Goal: Browse casually: Explore the website without a specific task or goal

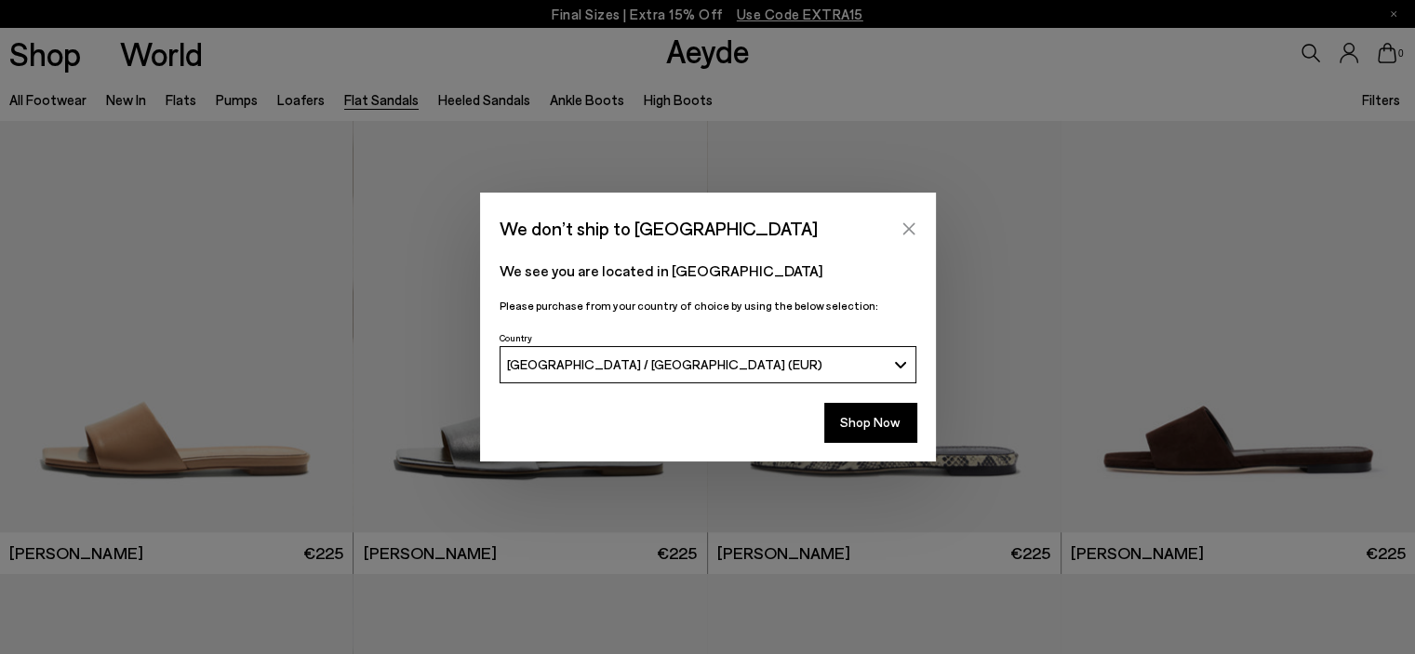
click at [919, 230] on button "Close" at bounding box center [909, 229] width 28 height 28
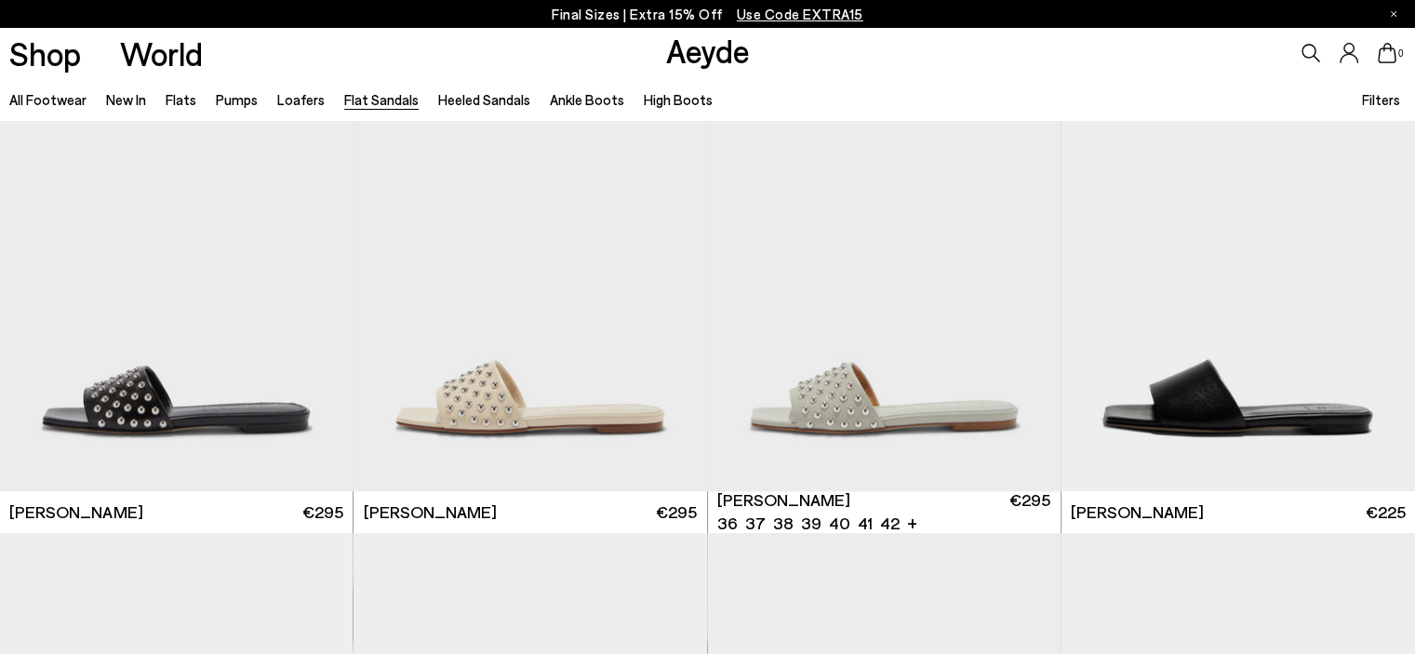
scroll to position [744, 0]
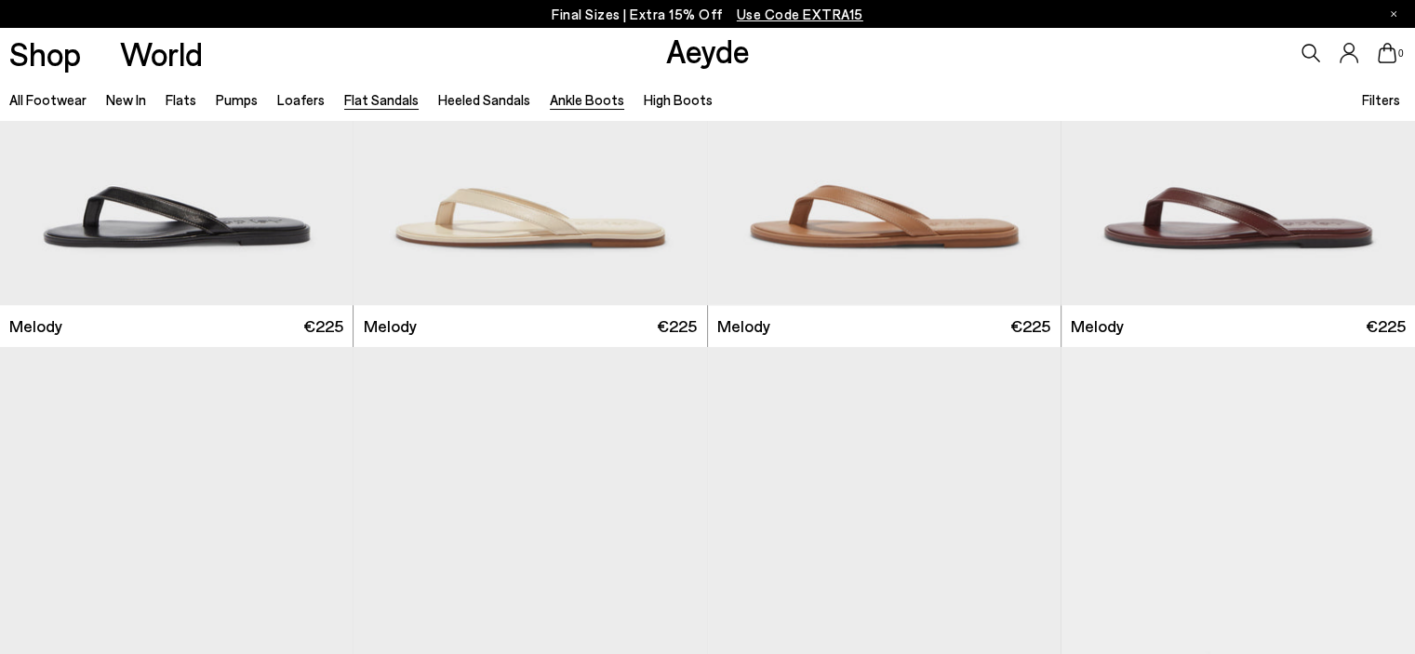
click at [598, 94] on link "Ankle Boots" at bounding box center [587, 99] width 74 height 17
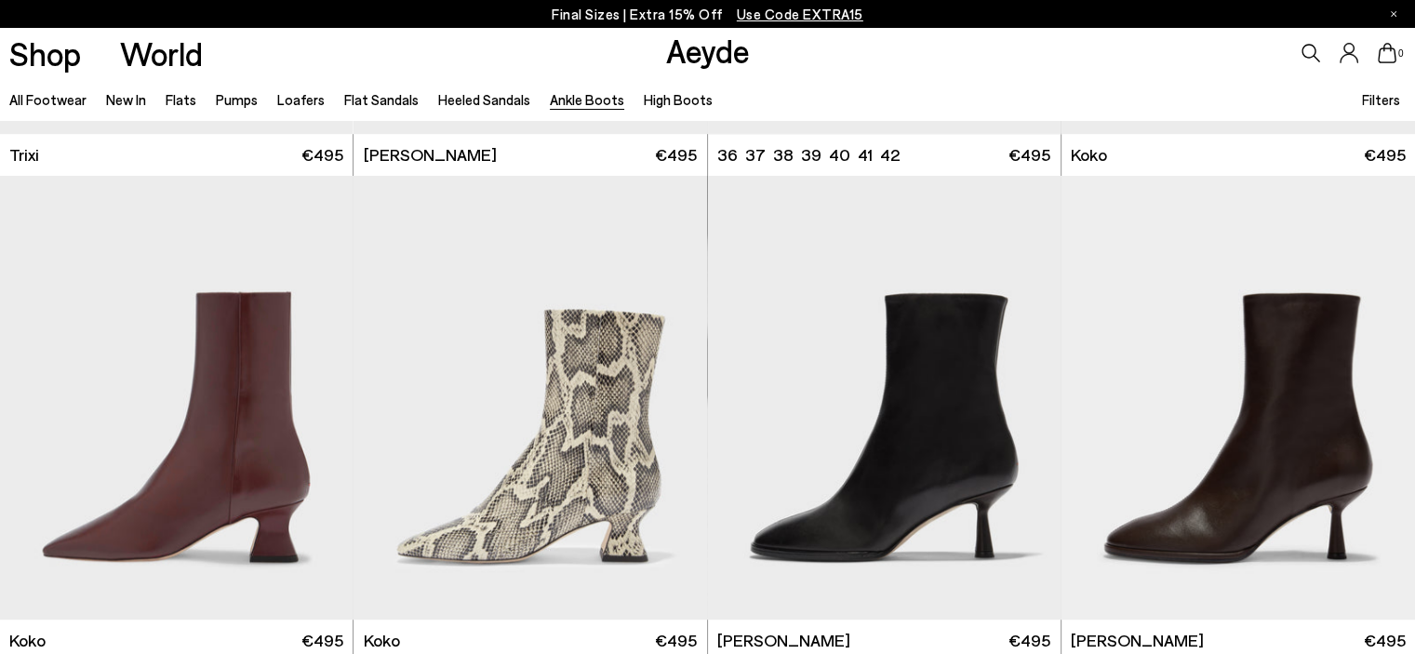
scroll to position [1210, 0]
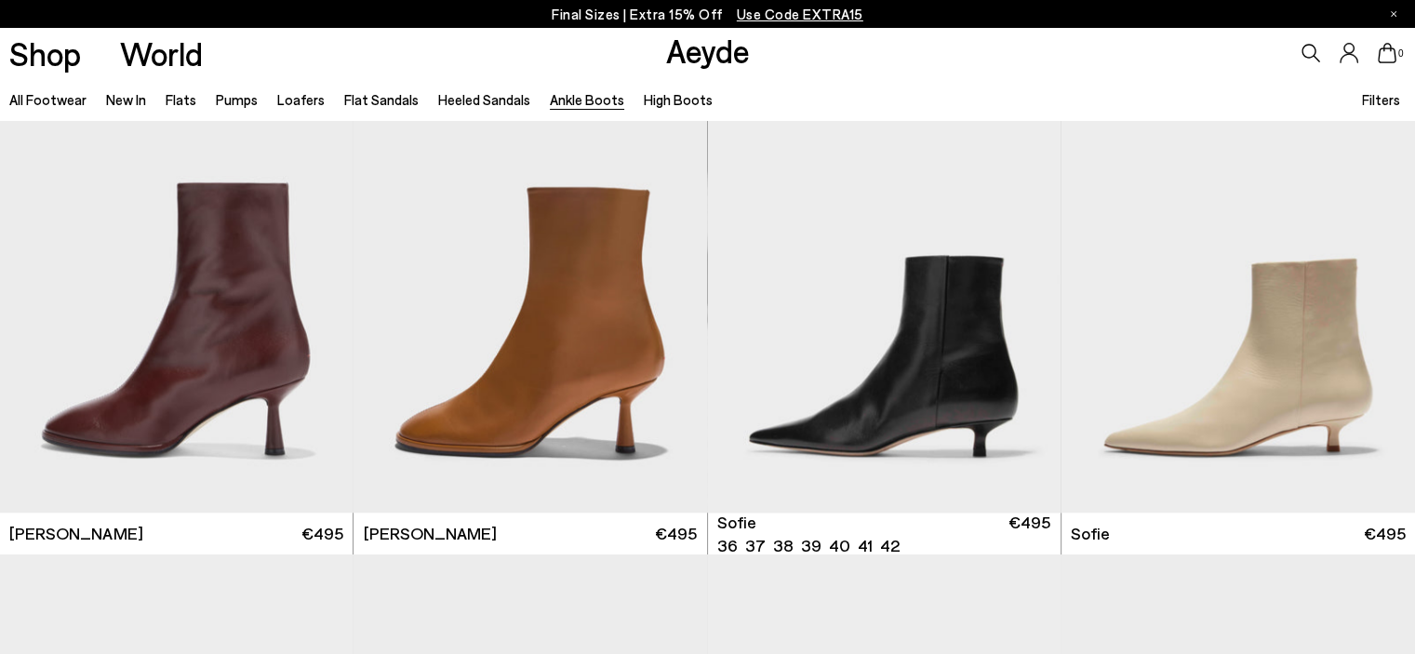
scroll to position [1489, 0]
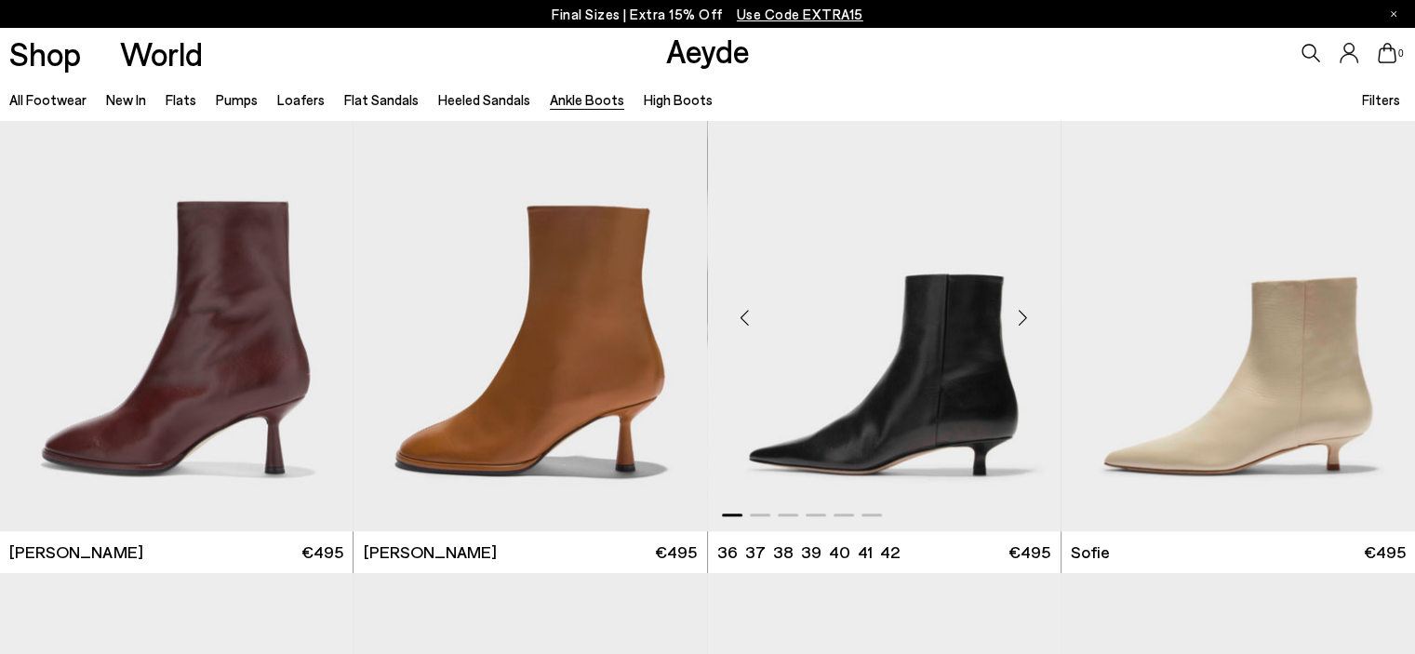
click at [1023, 316] on div "Next slide" at bounding box center [1024, 317] width 56 height 56
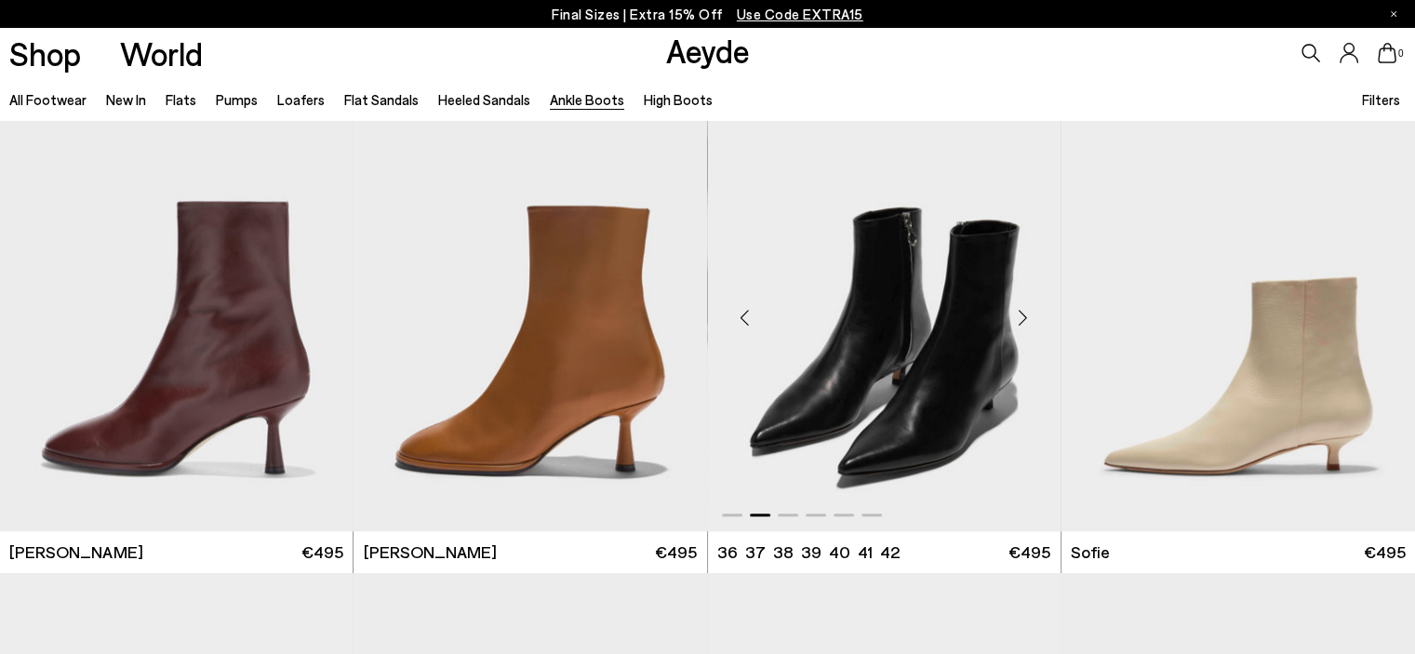
click at [1023, 316] on div "Next slide" at bounding box center [1024, 317] width 56 height 56
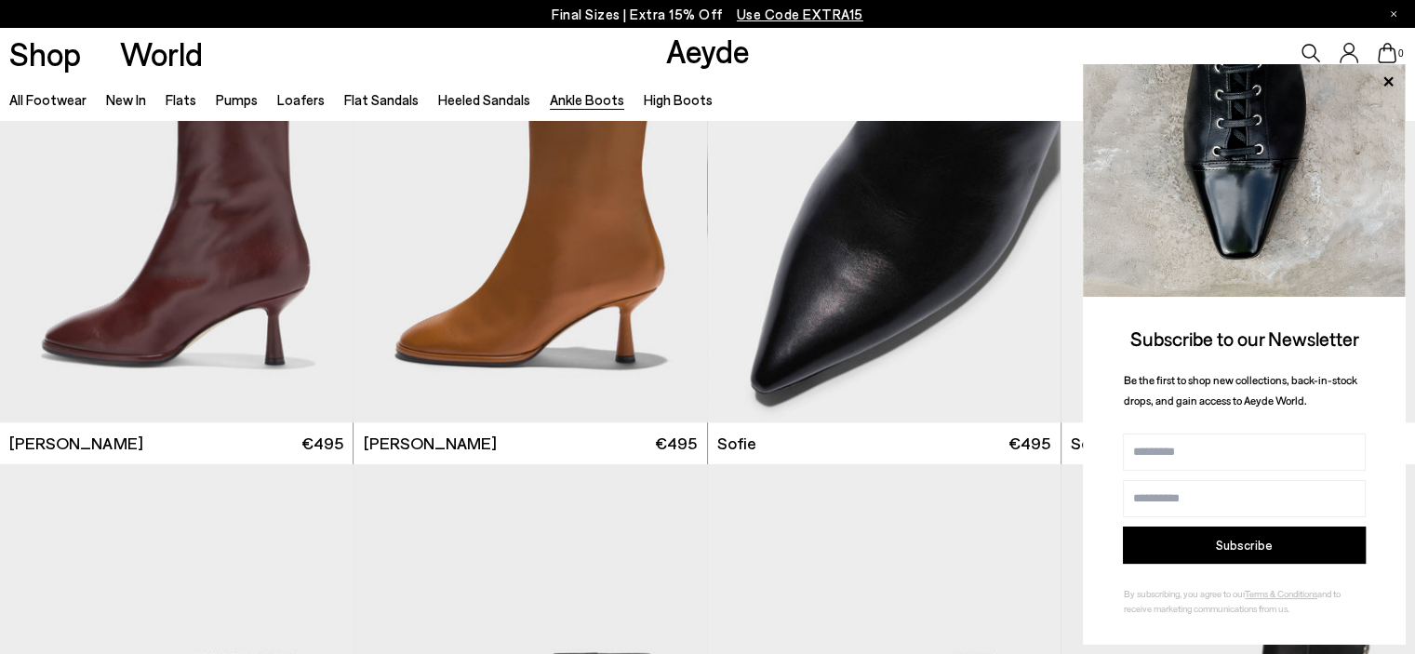
scroll to position [1662, 0]
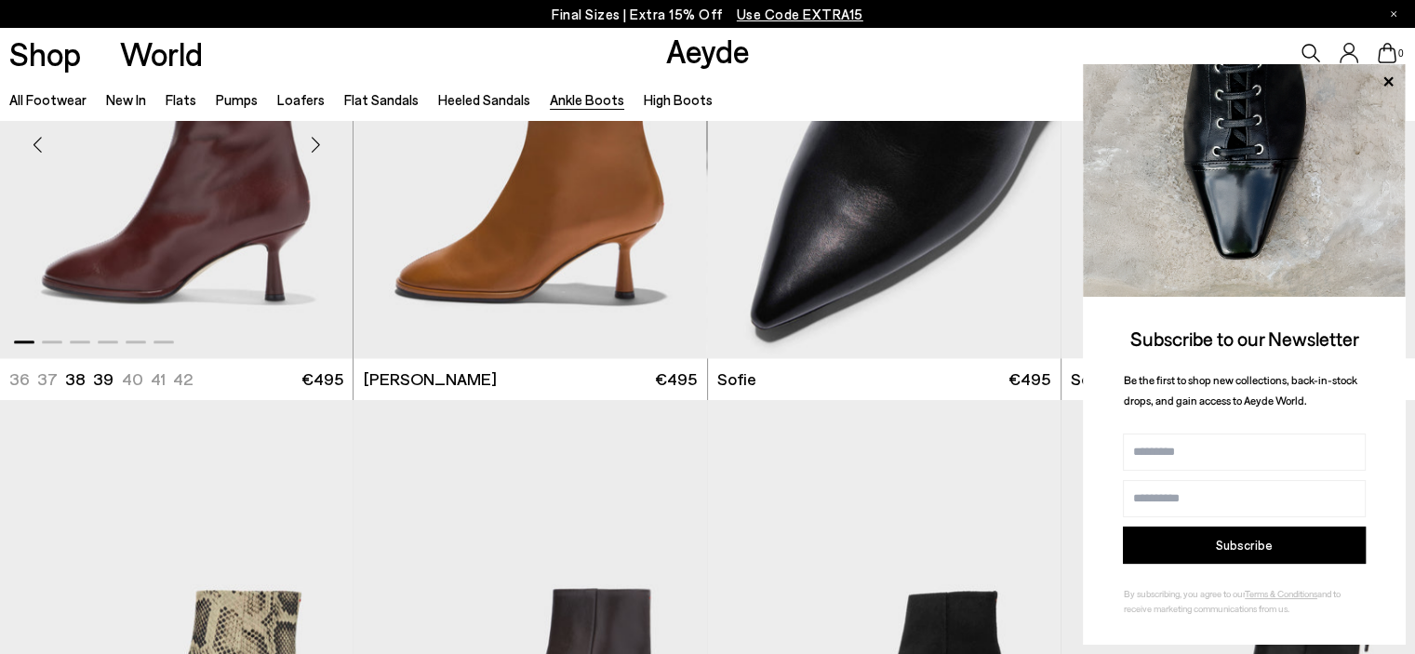
click at [313, 133] on div "Next slide" at bounding box center [316, 144] width 56 height 56
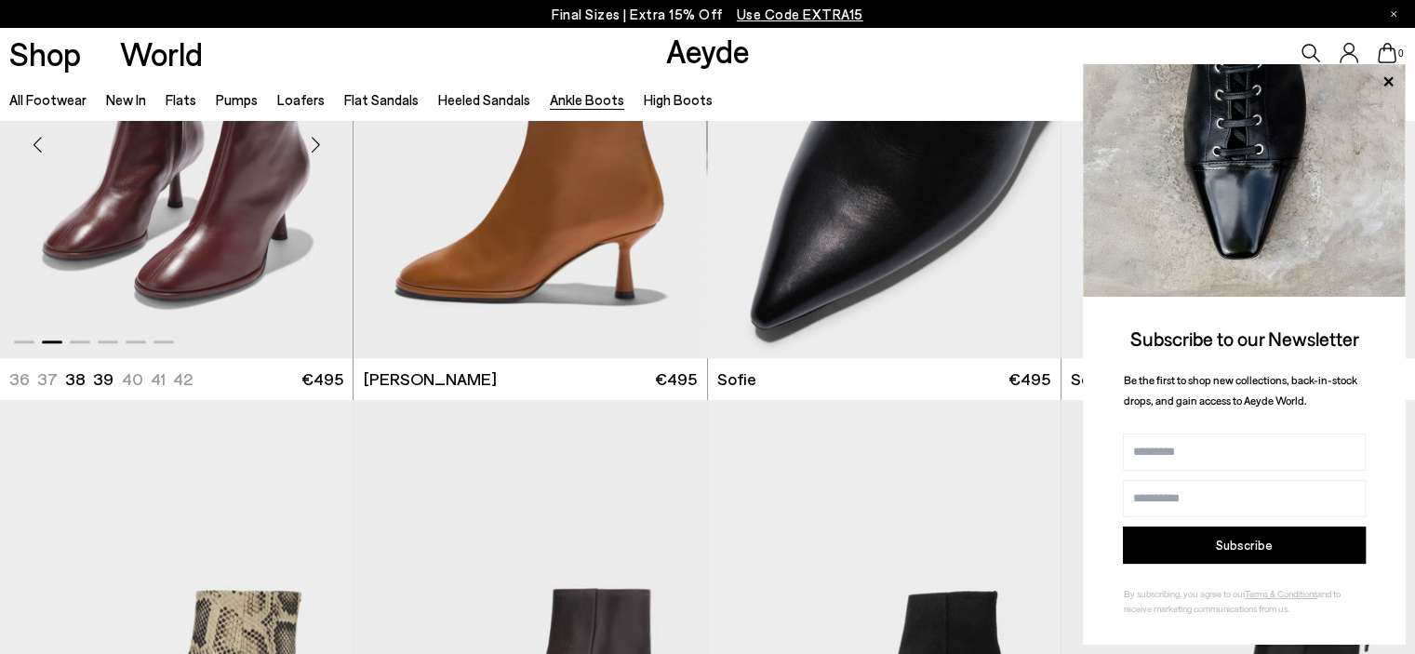
click at [313, 133] on div "Next slide" at bounding box center [316, 144] width 56 height 56
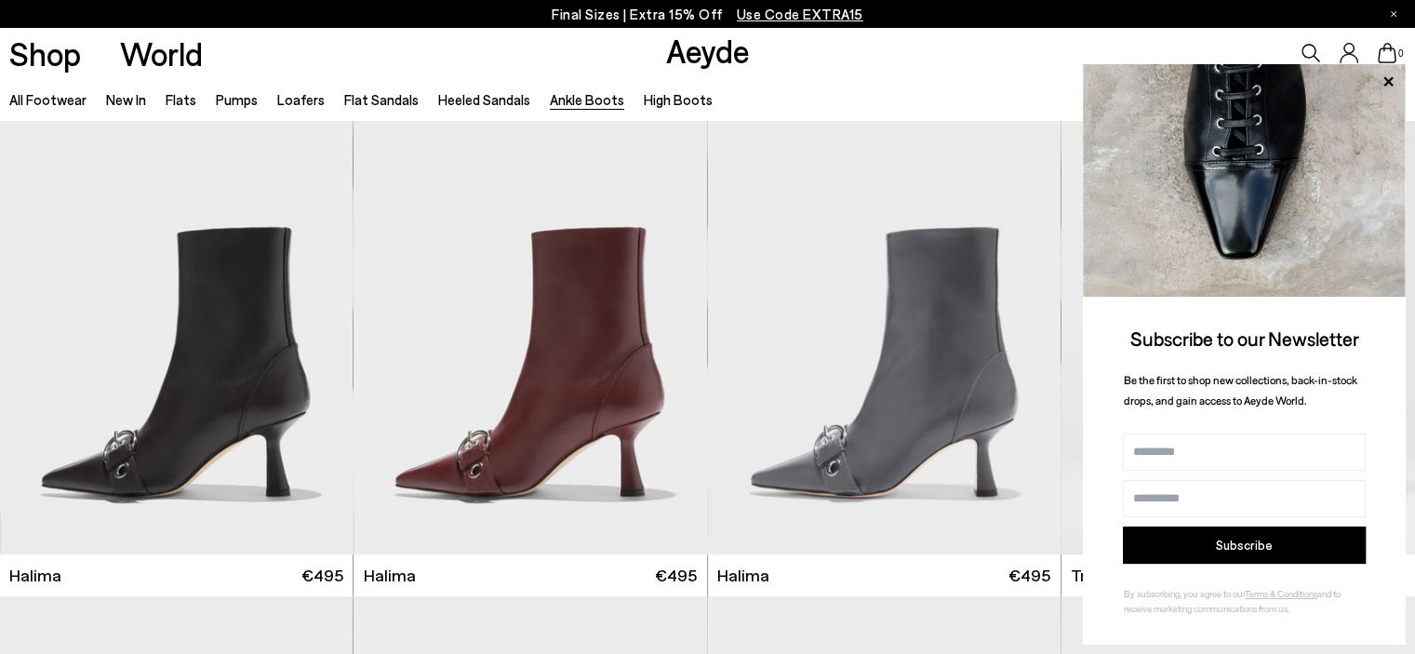
scroll to position [0, 0]
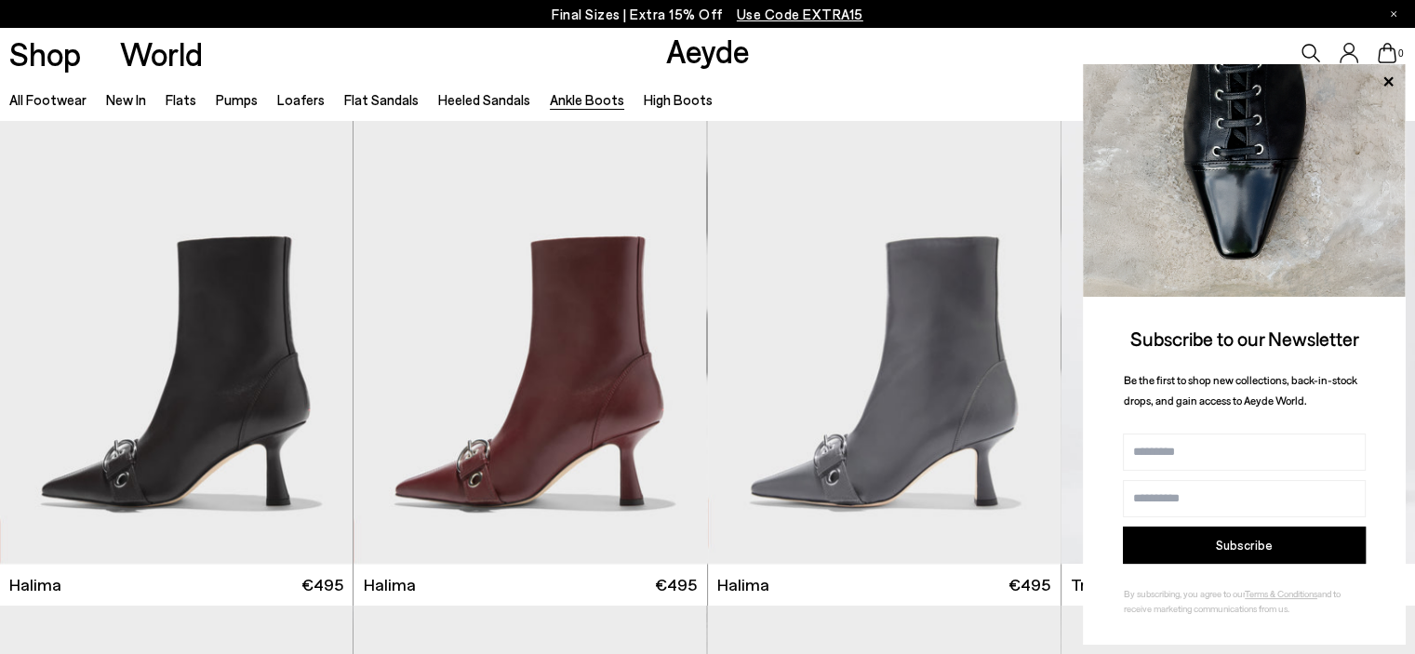
click at [675, 85] on ul "All Footwear New In Flats Pumps Loafers Flat Sandals Heeled Sandals Ankle Boots…" at bounding box center [370, 99] width 723 height 42
click at [674, 99] on link "High Boots" at bounding box center [678, 99] width 69 height 17
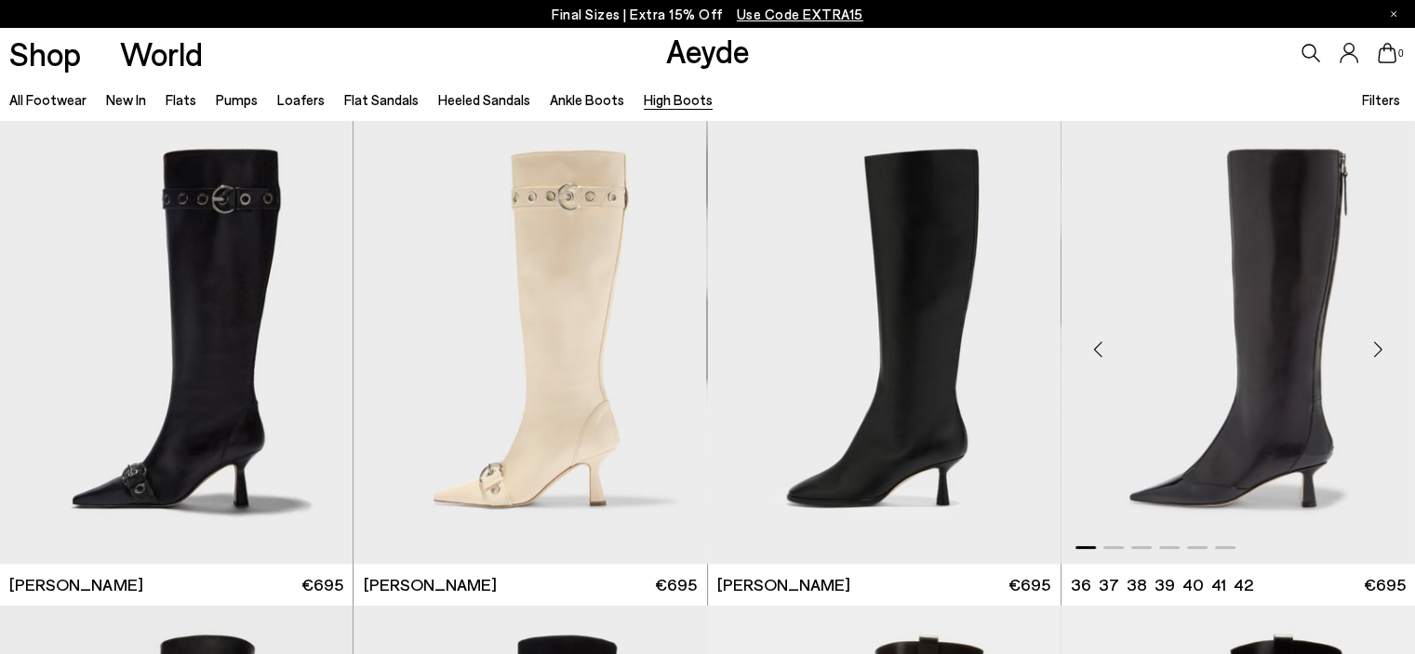
click at [1371, 339] on div "Next slide" at bounding box center [1378, 350] width 56 height 56
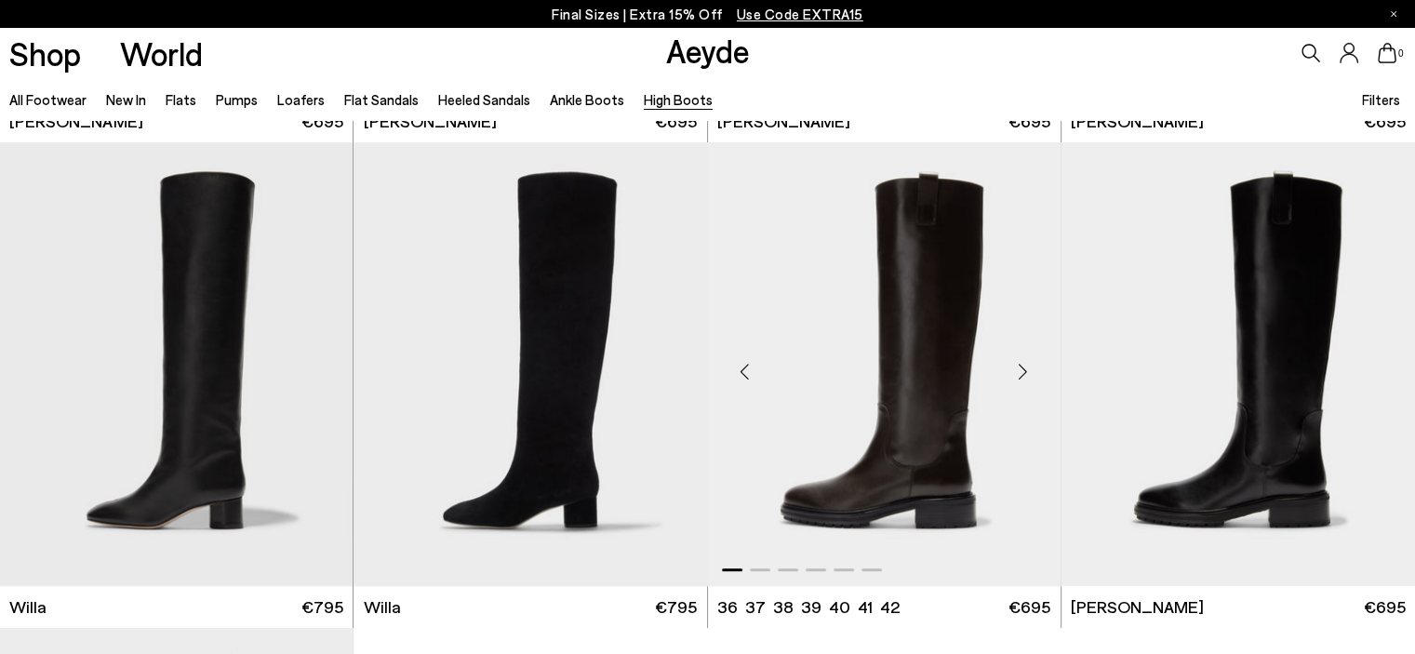
scroll to position [465, 0]
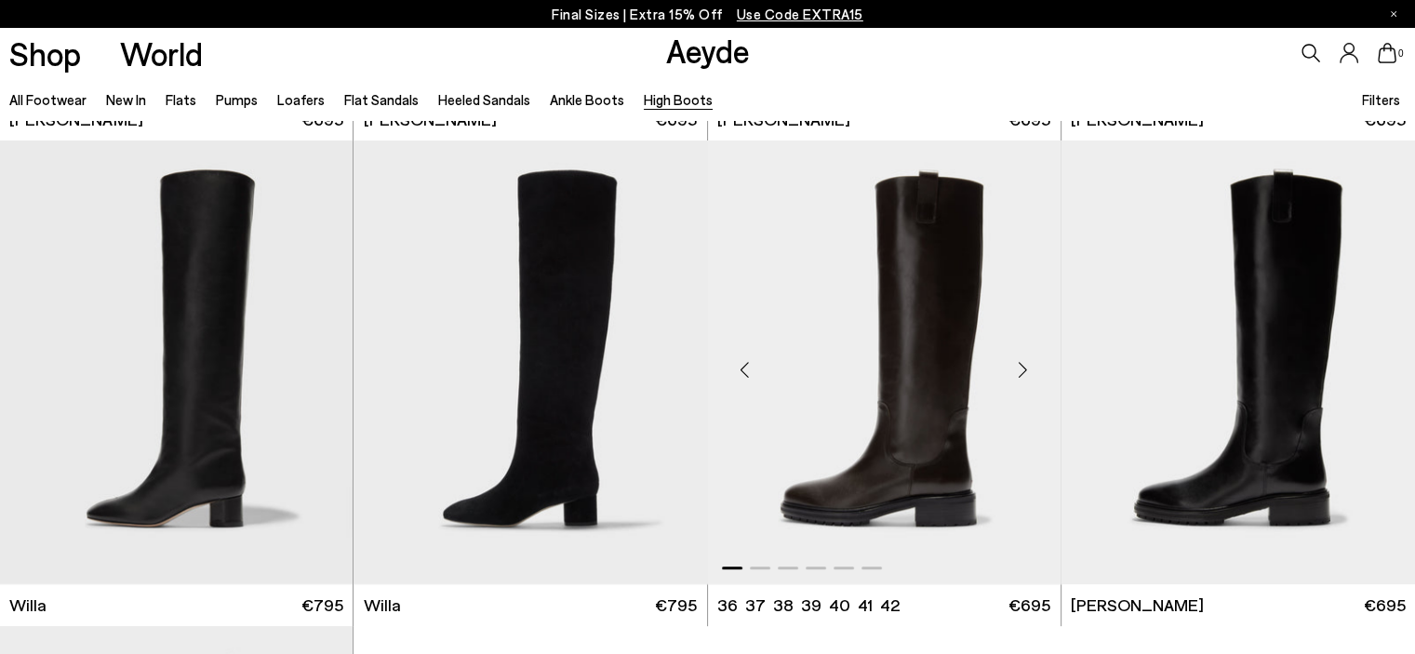
click at [1026, 368] on div "Next slide" at bounding box center [1024, 369] width 56 height 56
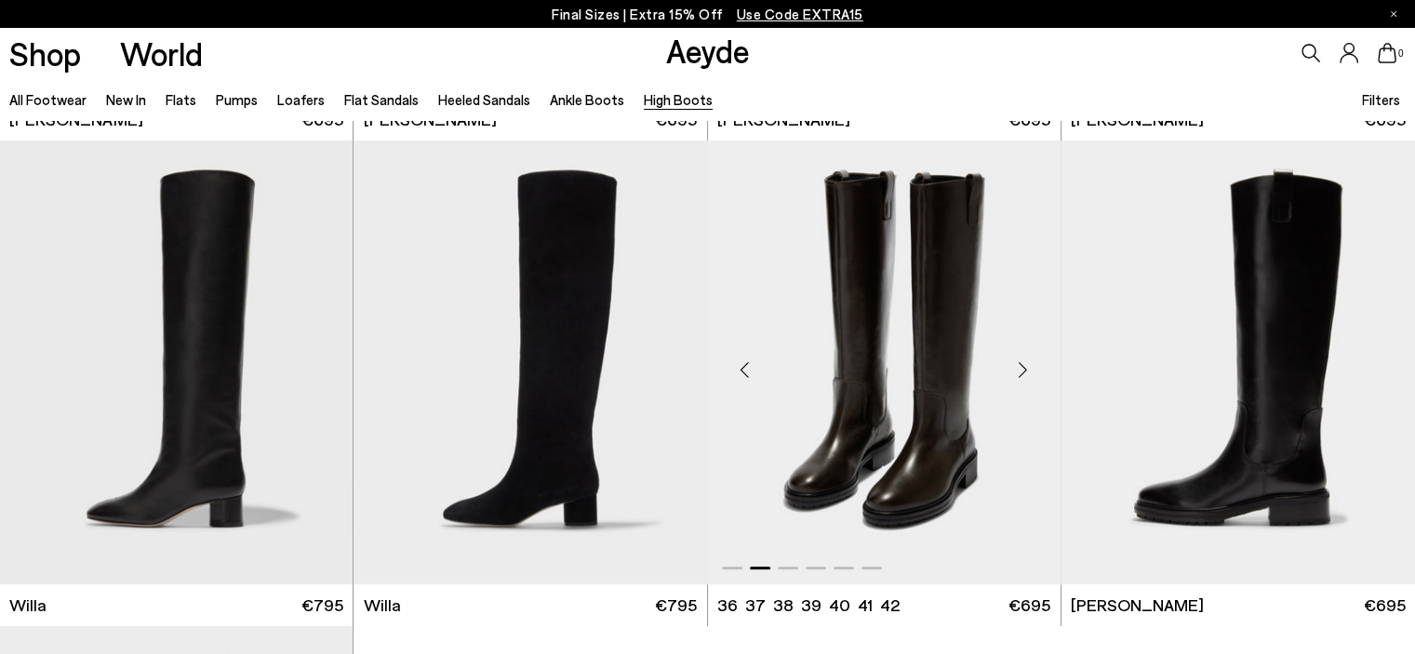
click at [1026, 368] on div "Next slide" at bounding box center [1024, 369] width 56 height 56
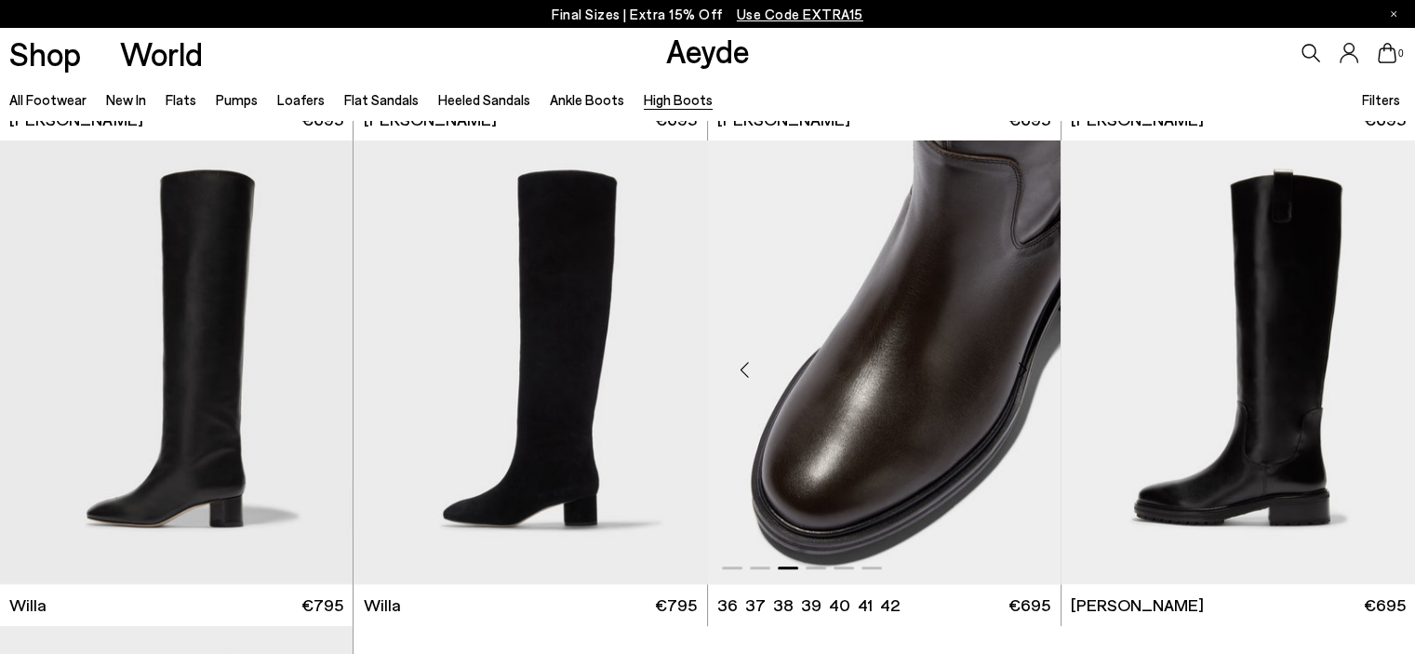
click at [1026, 368] on div "Next slide" at bounding box center [1024, 369] width 56 height 56
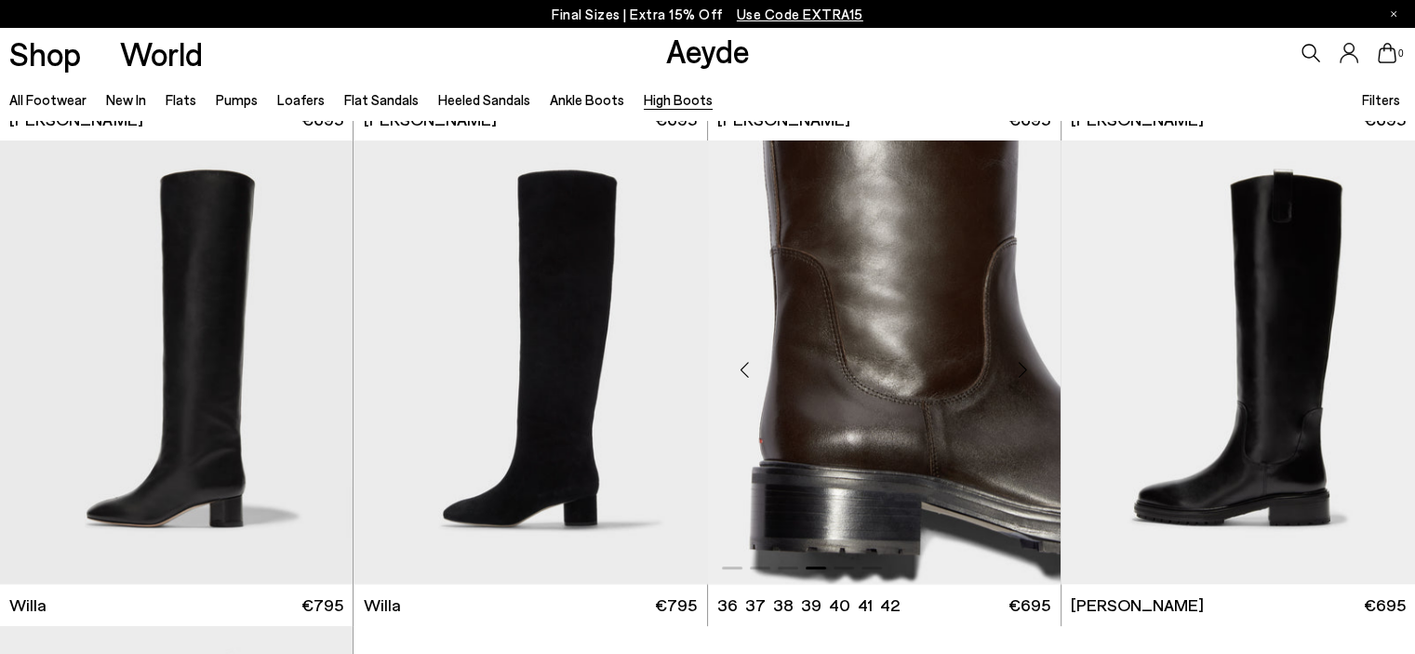
click at [1026, 368] on div "Next slide" at bounding box center [1024, 369] width 56 height 56
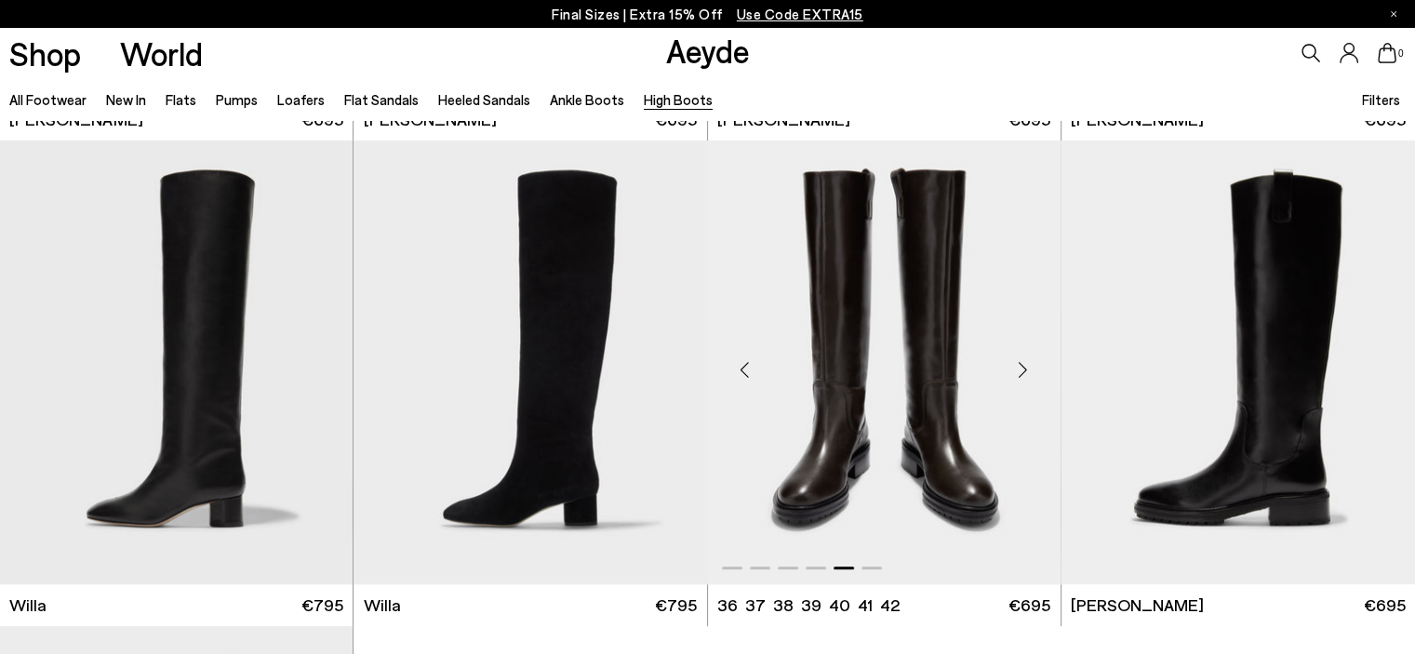
click at [1026, 368] on div "Next slide" at bounding box center [1024, 369] width 56 height 56
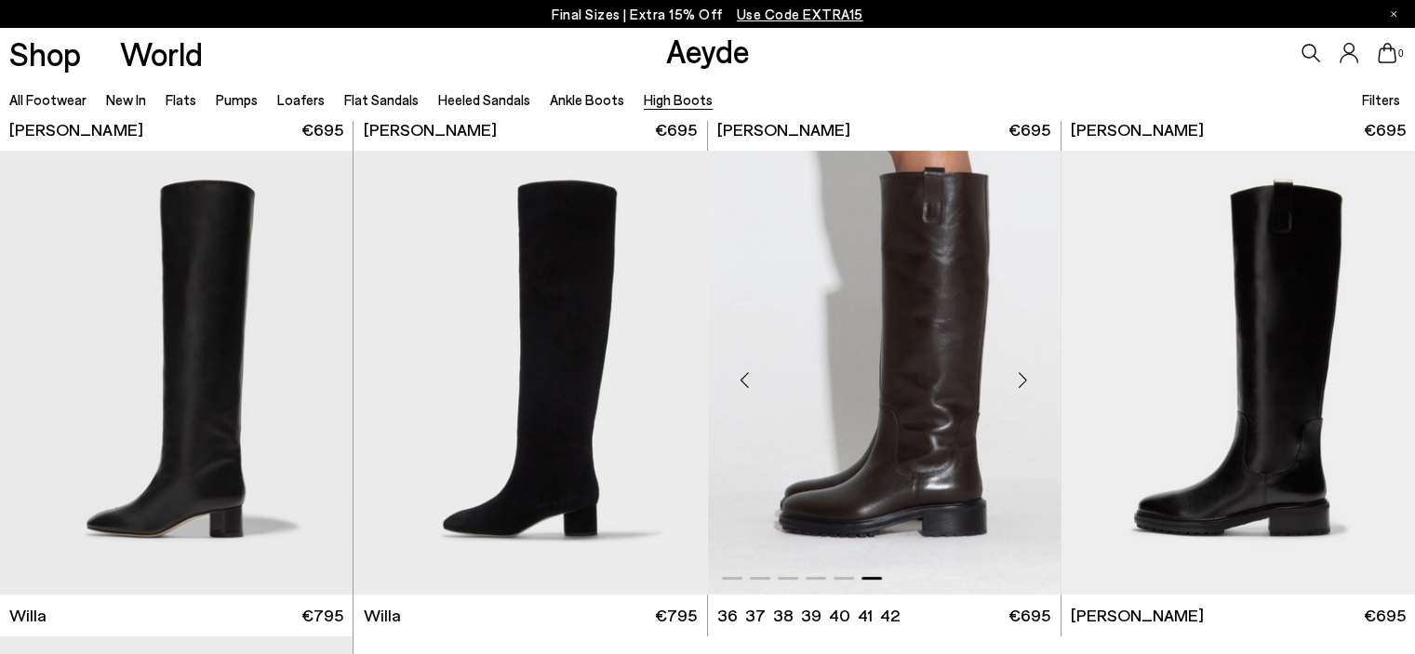
scroll to position [372, 0]
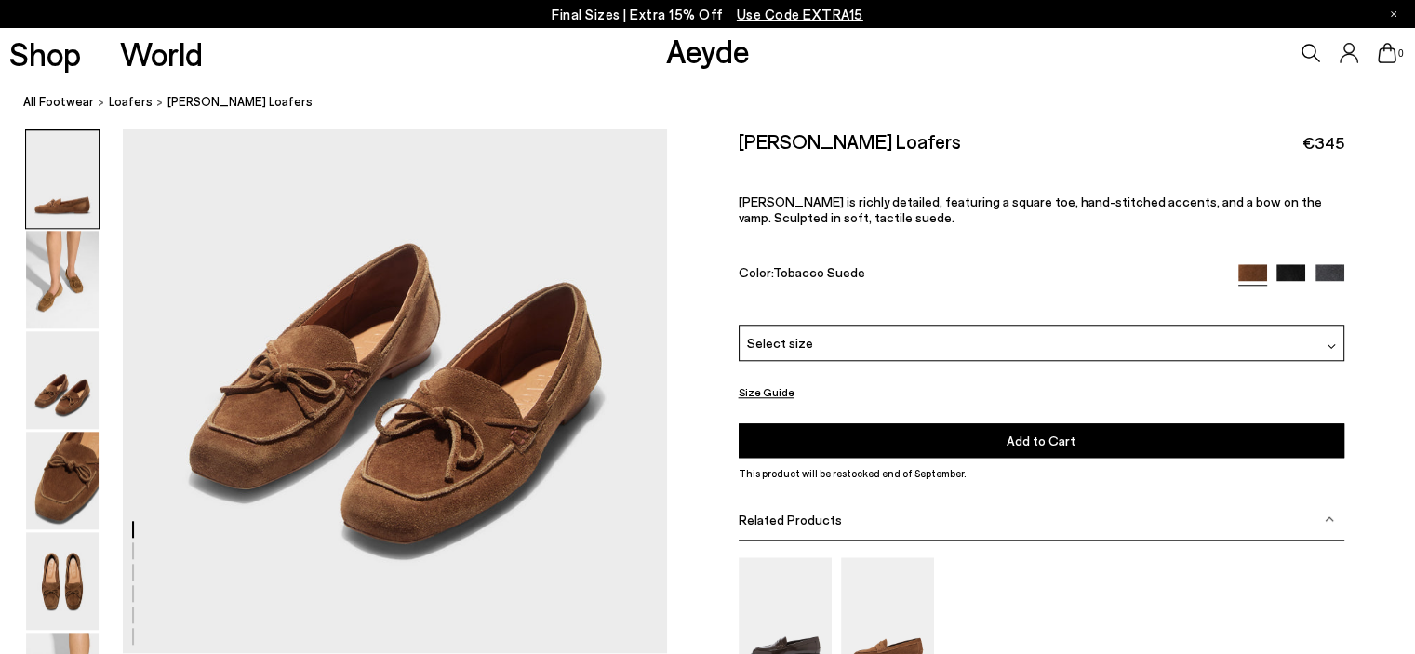
scroll to position [926, 0]
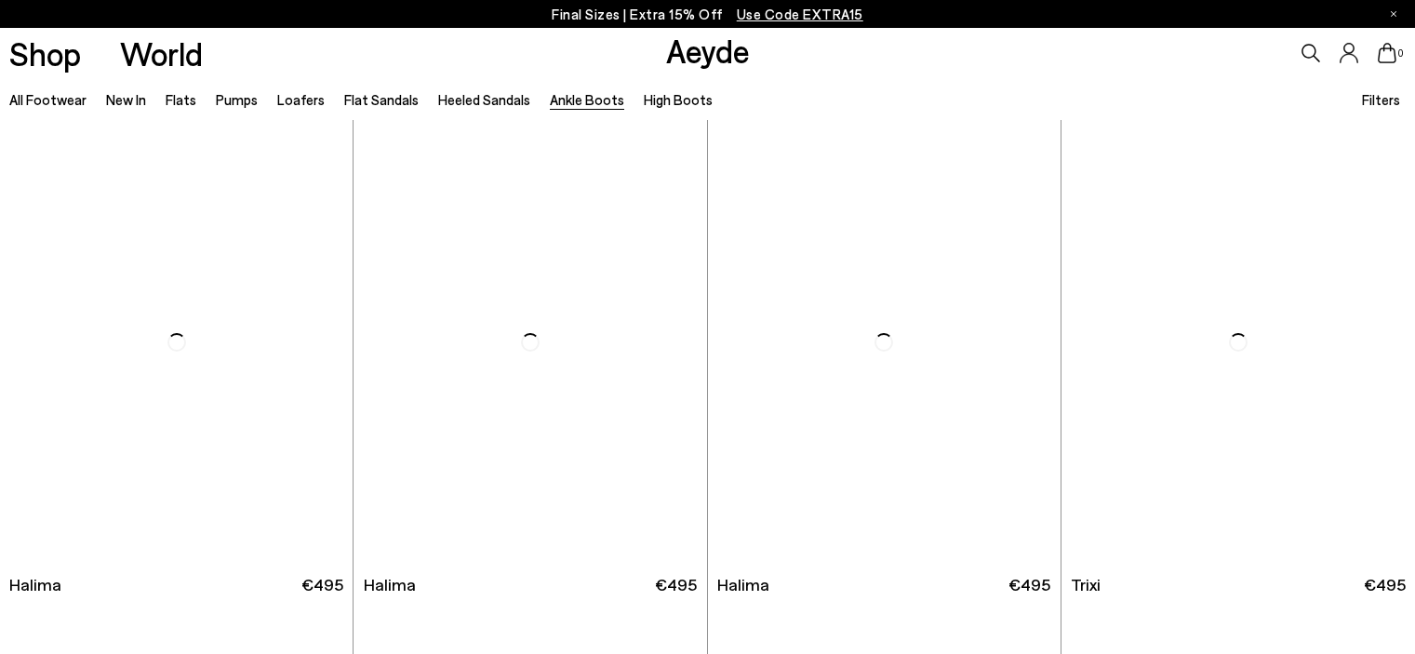
scroll to position [2047, 0]
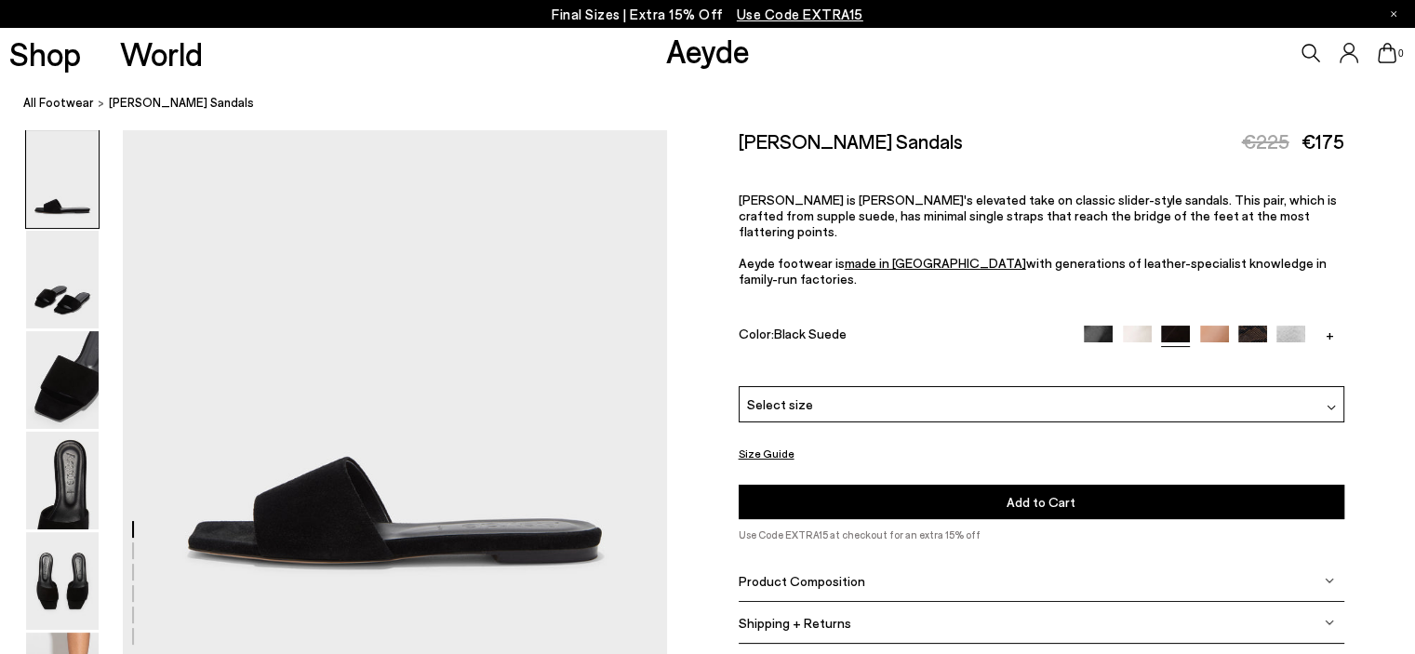
scroll to position [186, 0]
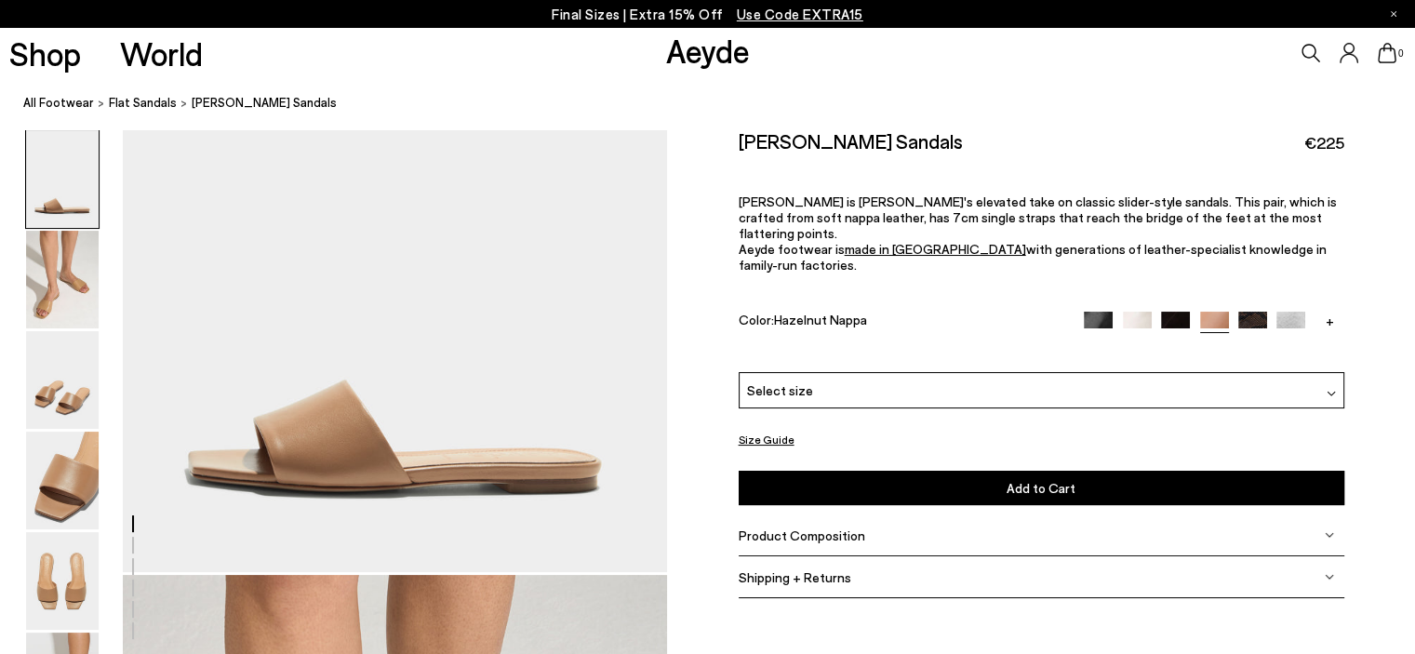
scroll to position [93, 0]
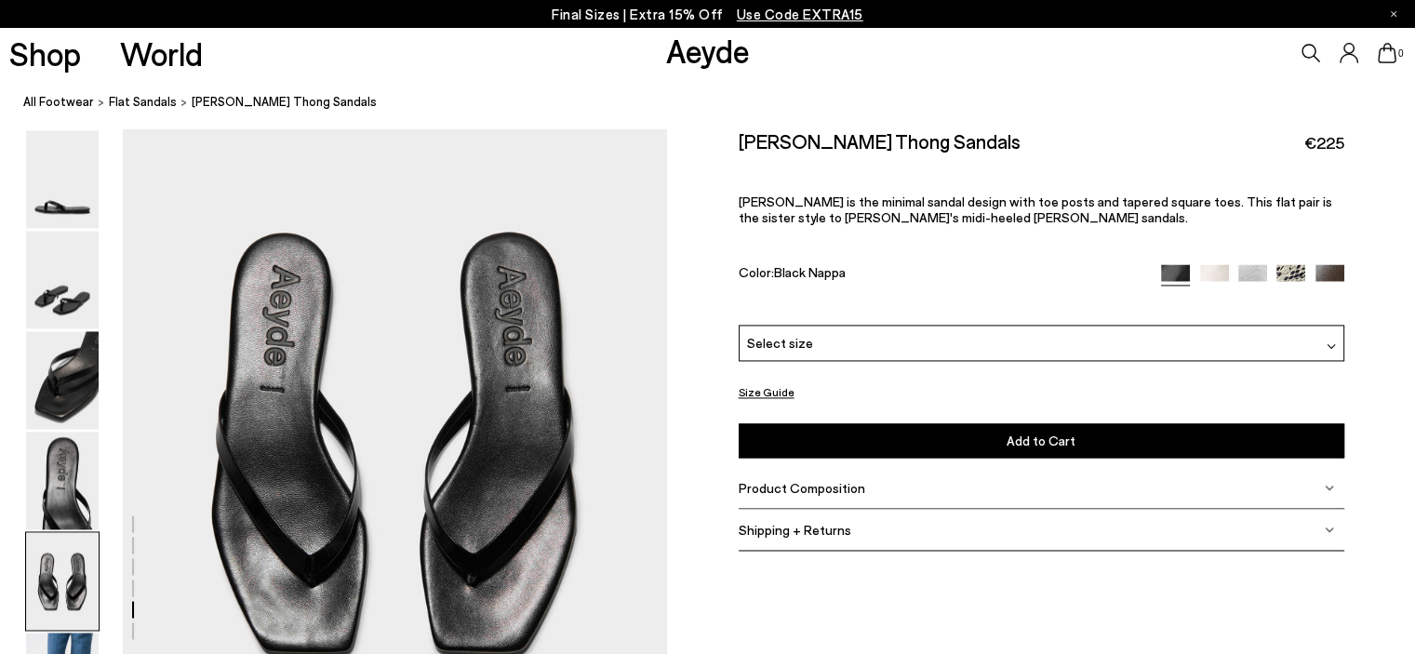
scroll to position [2755, 0]
